Goal: Task Accomplishment & Management: Use online tool/utility

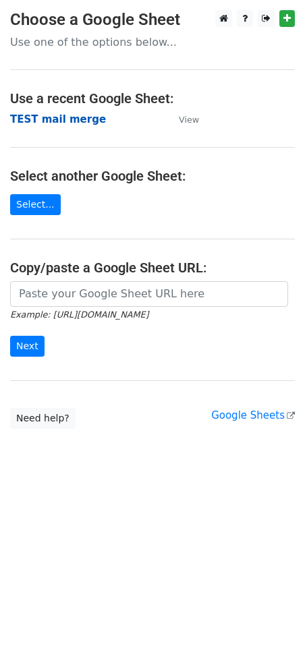
click at [57, 120] on strong "TEST mail merge" at bounding box center [58, 119] width 96 height 12
click at [32, 209] on link "Select..." at bounding box center [35, 204] width 51 height 21
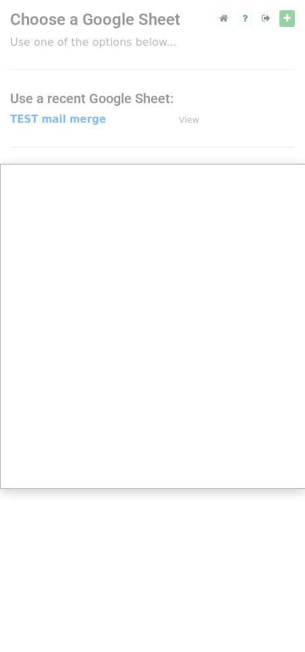
click at [111, 105] on div at bounding box center [152, 326] width 305 height 652
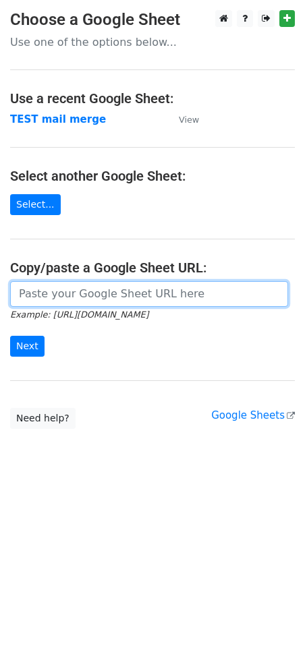
click at [86, 290] on input "url" at bounding box center [149, 294] width 278 height 26
paste input "https://docs.google.com/spreadsheets/d/1xU8I8Pj3nI2ImeQG24snmPHxFmynuFHS675uaB1…"
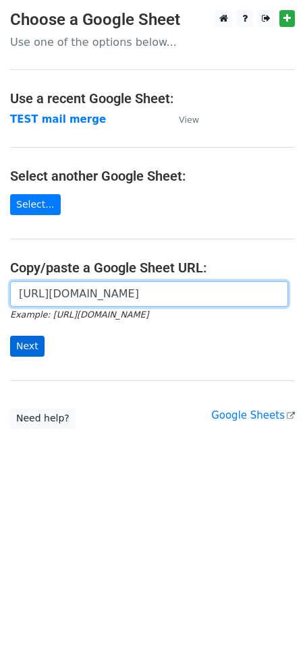
scroll to position [0, 300]
type input "https://docs.google.com/spreadsheets/d/1xU8I8Pj3nI2ImeQG24snmPHxFmynuFHS675uaB1…"
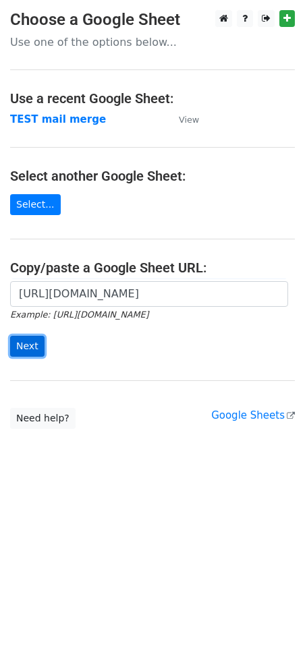
click at [22, 345] on input "Next" at bounding box center [27, 346] width 34 height 21
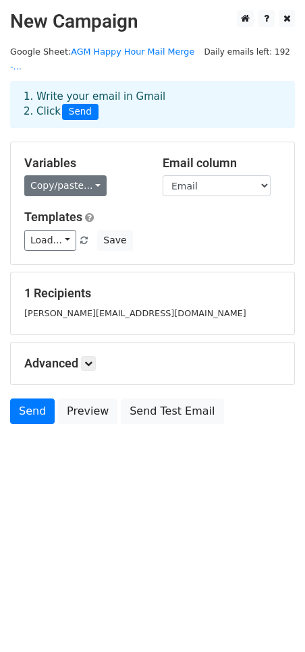
click at [82, 183] on div "Variables Copy/paste... {{First Name}} {{Last Name}} {{Email}} Email column Fir…" at bounding box center [152, 203] width 283 height 122
click at [80, 175] on link "Copy/paste..." at bounding box center [65, 185] width 82 height 21
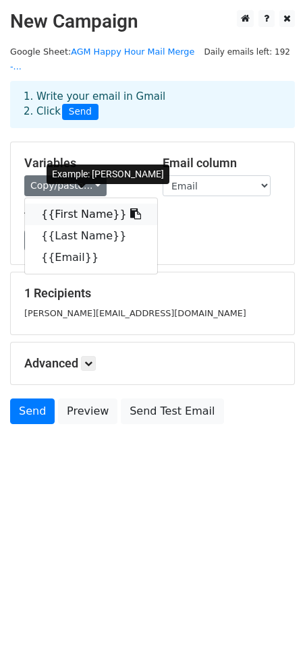
click at [80, 204] on link "{{First Name}}" at bounding box center [91, 215] width 132 height 22
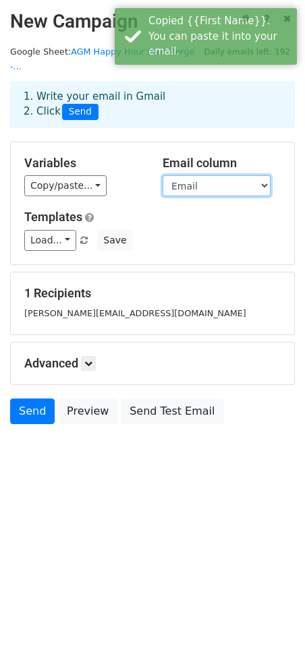
click at [199, 175] on select "First Name Last Name Email" at bounding box center [217, 185] width 108 height 21
click at [163, 175] on select "First Name Last Name Email" at bounding box center [217, 185] width 108 height 21
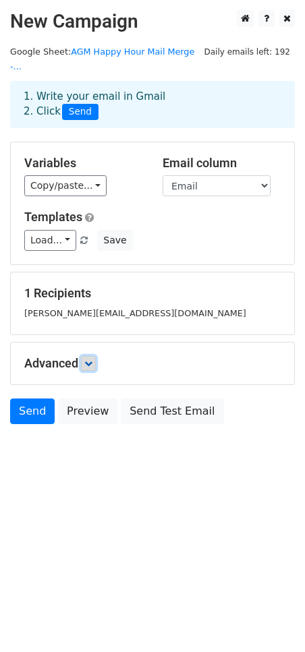
click at [87, 359] on icon at bounding box center [88, 363] width 8 height 8
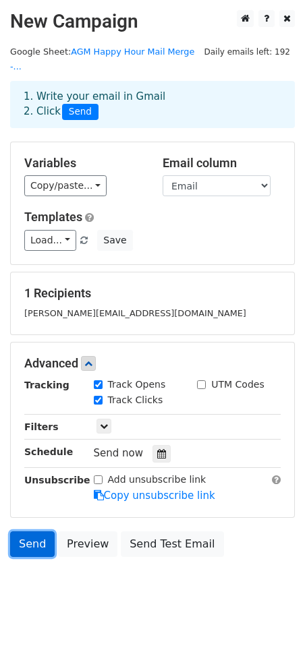
click at [26, 531] on link "Send" at bounding box center [32, 544] width 45 height 26
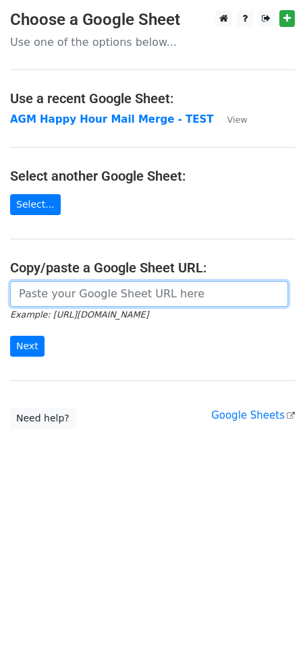
click at [65, 283] on input "url" at bounding box center [149, 294] width 278 height 26
paste input "[URL][DOMAIN_NAME]"
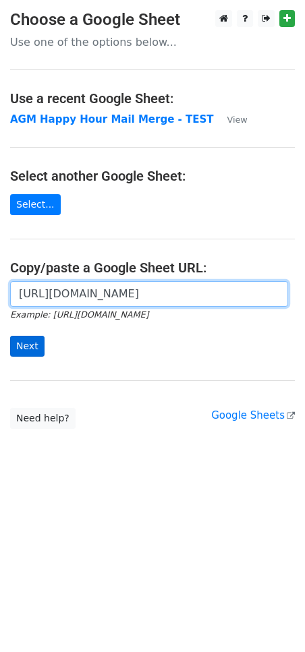
type input "[URL][DOMAIN_NAME]"
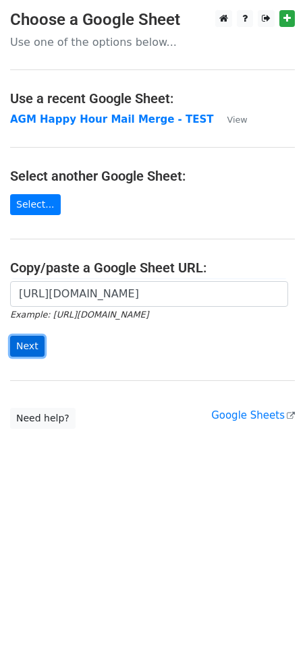
scroll to position [0, 0]
click at [17, 347] on input "Next" at bounding box center [27, 346] width 34 height 21
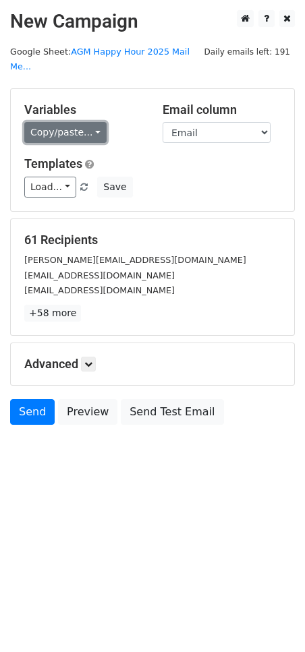
click at [66, 122] on link "Copy/paste..." at bounding box center [65, 132] width 82 height 21
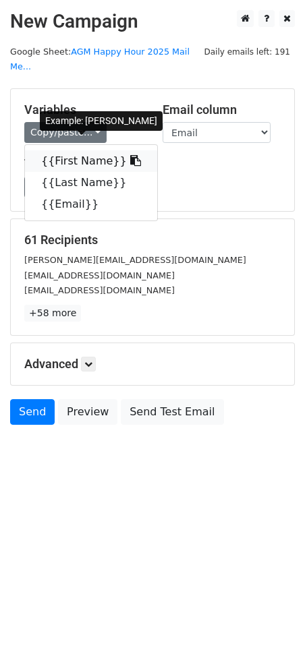
click at [92, 150] on link "{{First Name}}" at bounding box center [91, 161] width 132 height 22
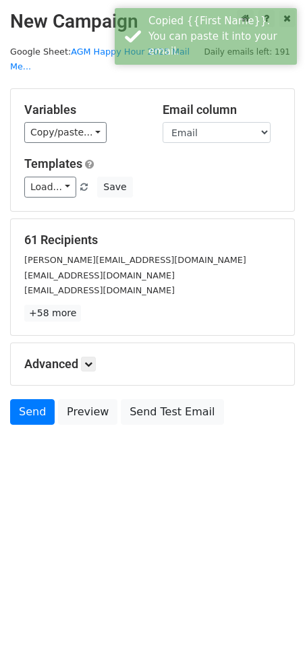
click at [230, 156] on h5 "Templates" at bounding box center [152, 163] width 256 height 15
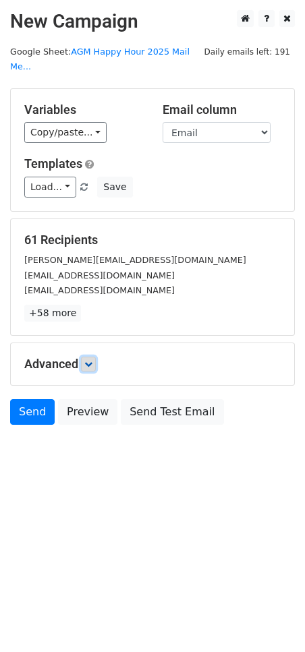
click at [84, 357] on link at bounding box center [88, 364] width 15 height 15
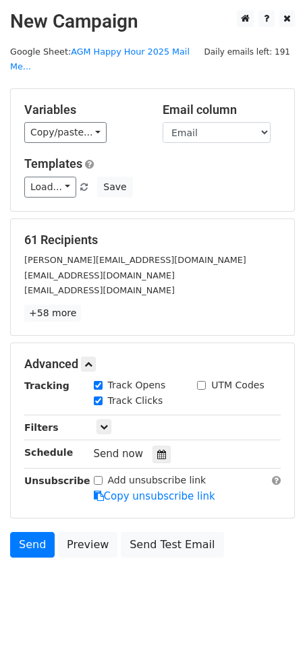
click at [156, 283] on div "vlarco@nea.com" at bounding box center [152, 291] width 276 height 16
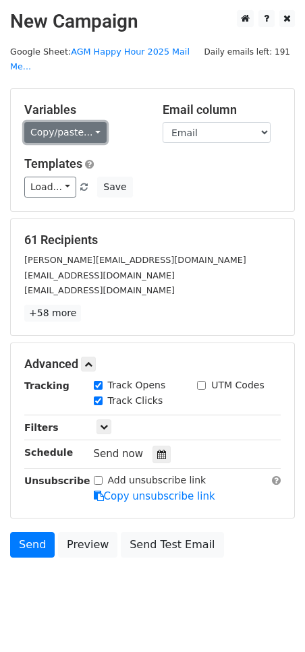
click at [73, 127] on link "Copy/paste..." at bounding box center [65, 132] width 82 height 21
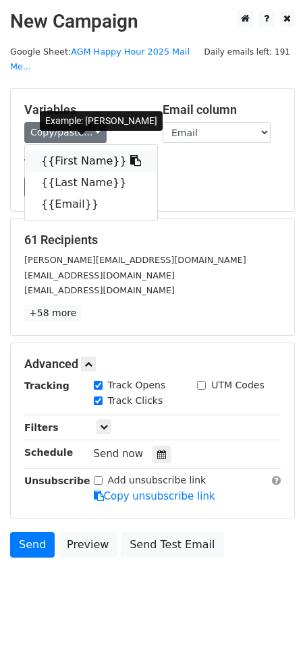
click at [81, 150] on link "{{First Name}}" at bounding box center [91, 161] width 132 height 22
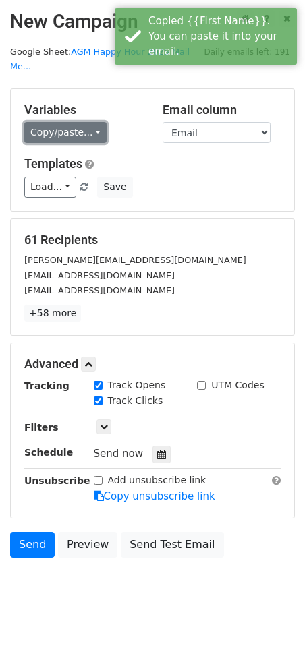
click at [82, 122] on link "Copy/paste..." at bounding box center [65, 132] width 82 height 21
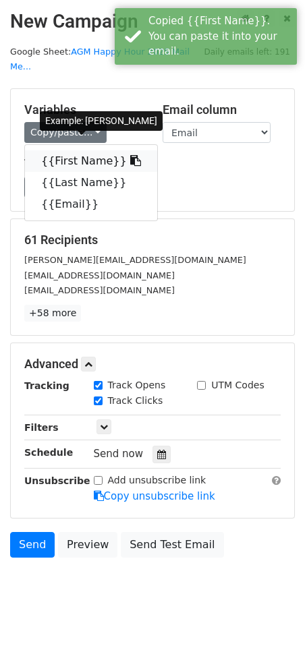
click at [94, 150] on link "{{First Name}}" at bounding box center [91, 161] width 132 height 22
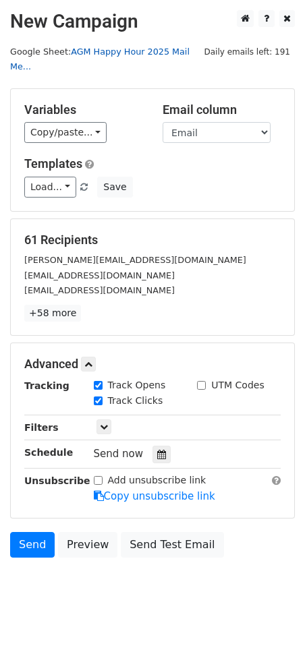
click at [141, 51] on link "AGM Happy Hour 2025 Mail Me..." at bounding box center [99, 60] width 179 height 26
click at [84, 50] on link "AGM Happy Hour 2025 Mail Me..." at bounding box center [99, 60] width 179 height 26
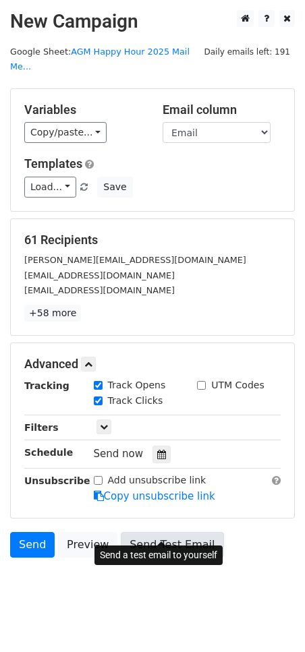
click at [158, 532] on link "Send Test Email" at bounding box center [172, 545] width 102 height 26
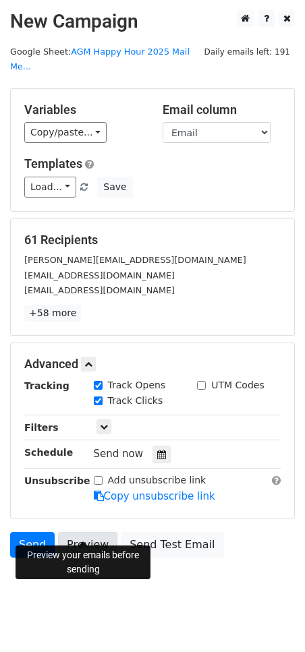
click at [86, 532] on link "Preview" at bounding box center [87, 545] width 59 height 26
click at [85, 532] on link "Preview" at bounding box center [87, 545] width 59 height 26
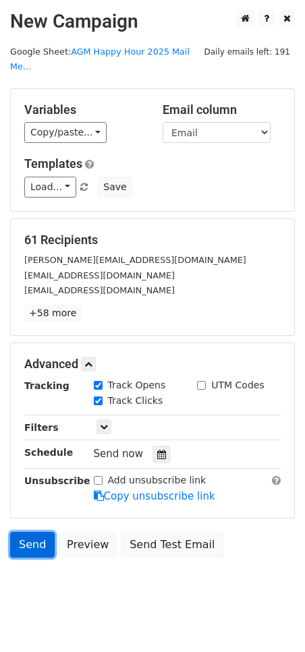
click at [24, 532] on link "Send" at bounding box center [32, 545] width 45 height 26
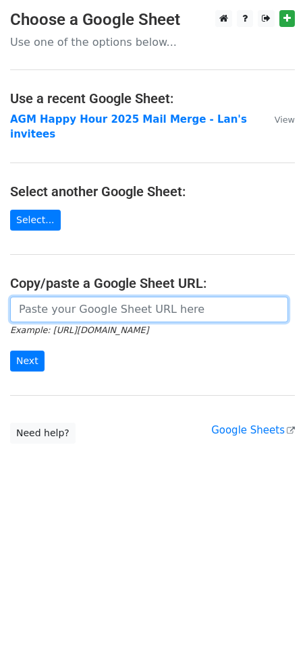
click at [98, 303] on input "url" at bounding box center [149, 310] width 278 height 26
paste input "[URL][DOMAIN_NAME]"
type input "[URL][DOMAIN_NAME]"
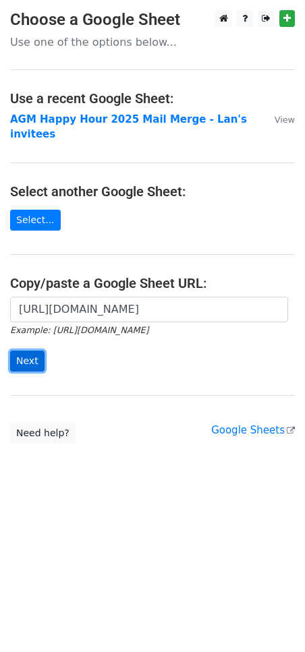
scroll to position [0, 0]
click at [35, 351] on input "Next" at bounding box center [27, 361] width 34 height 21
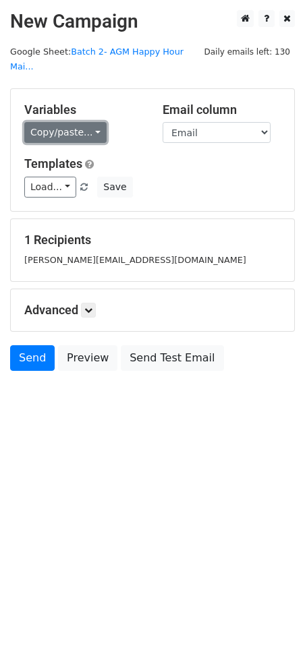
click at [82, 122] on link "Copy/paste..." at bounding box center [65, 132] width 82 height 21
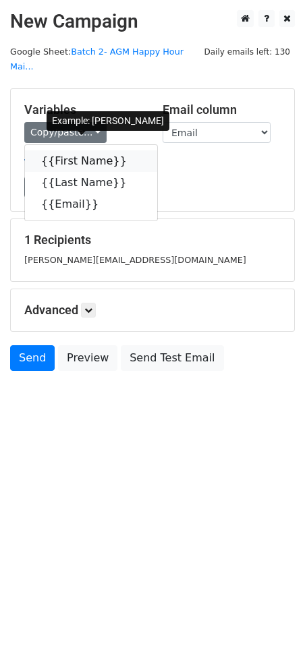
click at [82, 150] on link "{{First Name}}" at bounding box center [91, 161] width 132 height 22
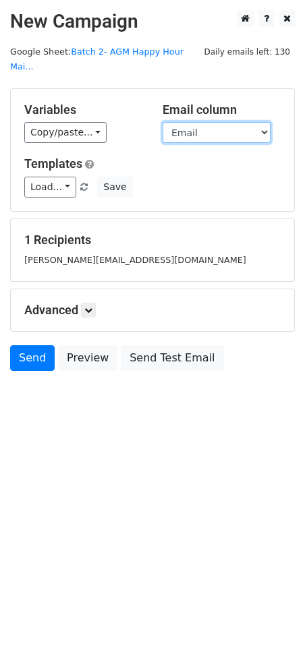
click at [205, 122] on select "First Name Last Name Email" at bounding box center [217, 132] width 108 height 21
click at [163, 122] on select "First Name Last Name Email" at bounding box center [217, 132] width 108 height 21
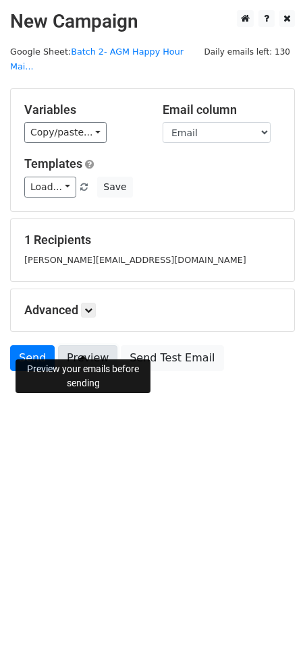
click at [77, 345] on link "Preview" at bounding box center [87, 358] width 59 height 26
click at [42, 347] on link "Send" at bounding box center [32, 358] width 45 height 26
